Goal: Complete application form: Complete application form

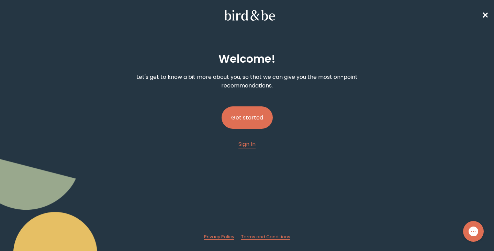
click at [249, 122] on button "Get started" at bounding box center [247, 117] width 51 height 22
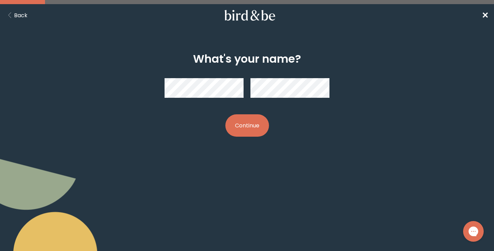
click at [251, 128] on button "Continue" at bounding box center [247, 125] width 44 height 22
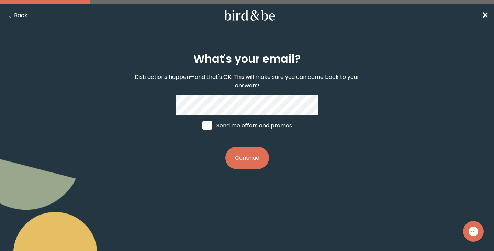
click at [252, 157] on button "Continue" at bounding box center [247, 157] width 44 height 22
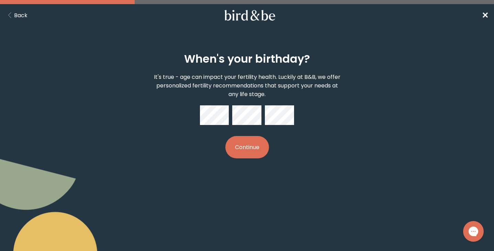
click at [247, 147] on button "Continue" at bounding box center [247, 147] width 44 height 22
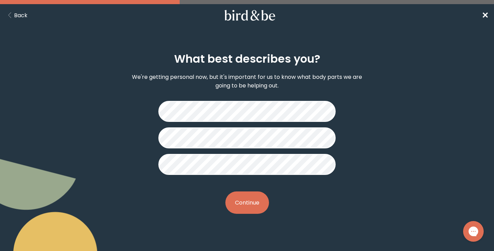
click at [255, 207] on button "Continue" at bounding box center [247, 202] width 44 height 22
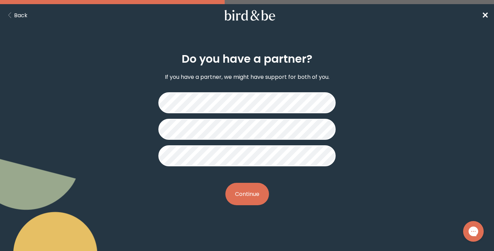
click at [251, 195] on button "Continue" at bounding box center [247, 194] width 44 height 22
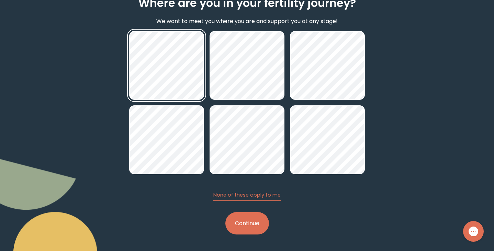
scroll to position [56, 0]
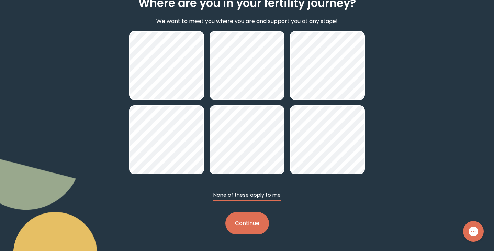
click at [264, 195] on button "None of these apply to me" at bounding box center [246, 196] width 67 height 10
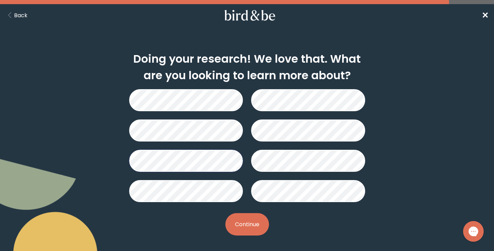
click at [249, 223] on button "Continue" at bounding box center [247, 224] width 44 height 22
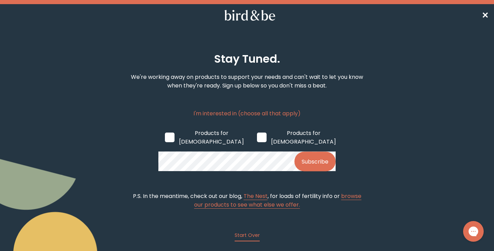
click at [208, 135] on label "Products for [DEMOGRAPHIC_DATA]" at bounding box center [204, 137] width 92 height 28
click at [165, 137] on input "Products for [DEMOGRAPHIC_DATA]" at bounding box center [165, 137] width 0 height 0
checkbox input "true"
click at [257, 16] on icon at bounding box center [250, 15] width 54 height 11
